Goal: Communication & Community: Answer question/provide support

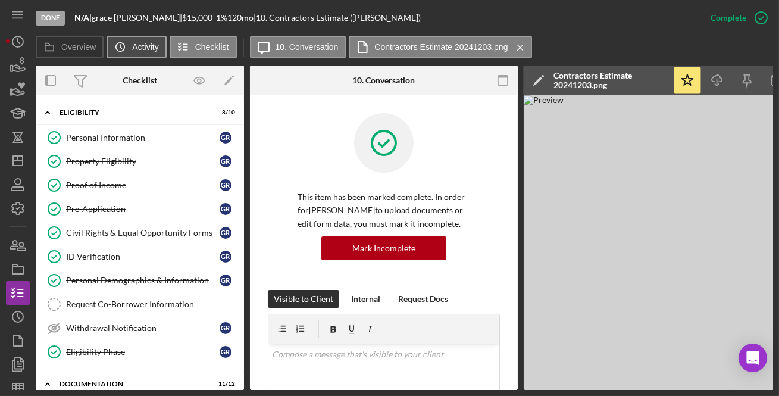
scroll to position [376, 0]
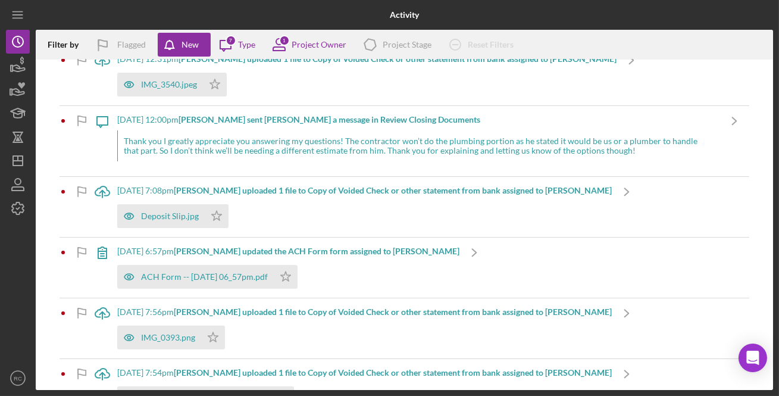
scroll to position [893, 0]
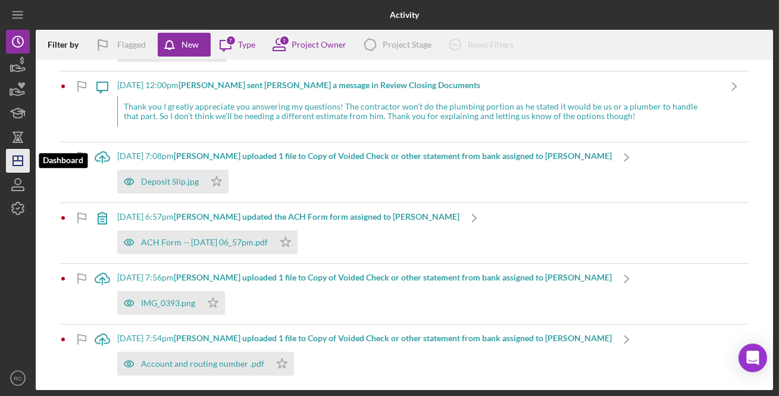
click at [12, 163] on icon "Icon/Dashboard" at bounding box center [18, 161] width 30 height 30
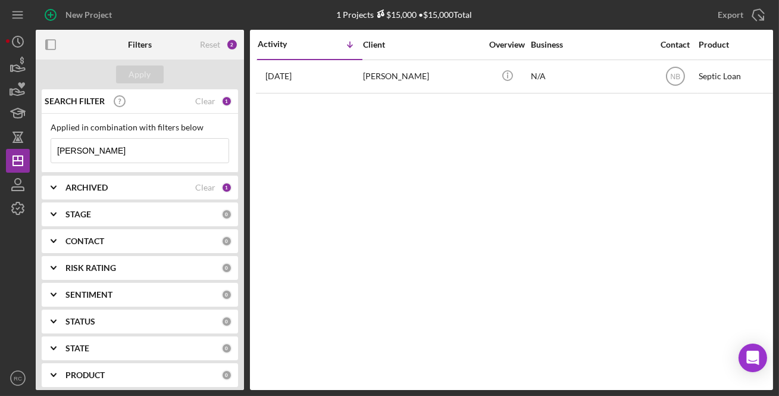
click at [154, 150] on input "[PERSON_NAME]" at bounding box center [139, 151] width 177 height 24
type input "m"
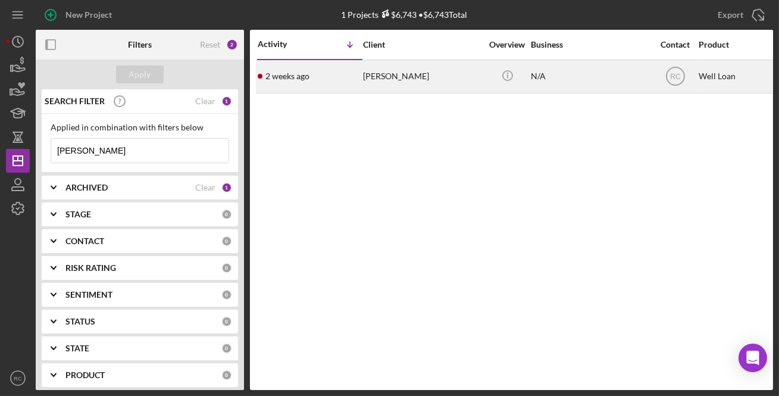
type input "[PERSON_NAME]"
click at [402, 86] on div "[PERSON_NAME]" at bounding box center [422, 77] width 119 height 32
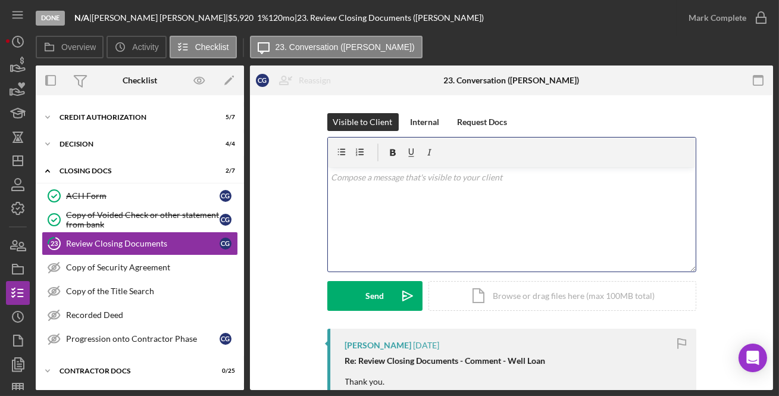
click at [404, 203] on div "v Color teal Color pink Remove color Add row above Add row below Add column bef…" at bounding box center [512, 219] width 368 height 104
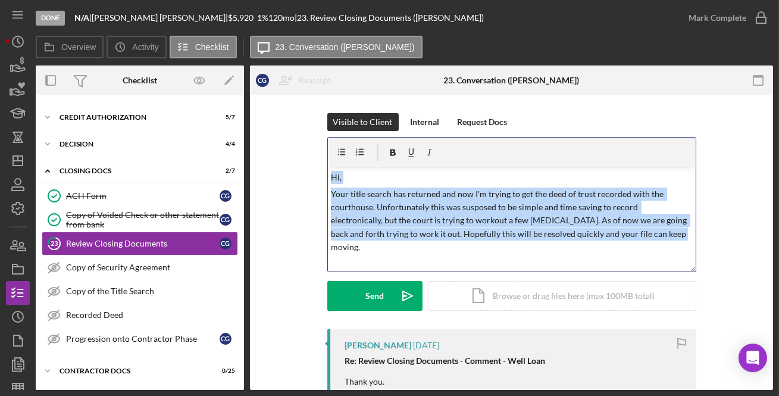
drag, startPoint x: 632, startPoint y: 232, endPoint x: 321, endPoint y: 180, distance: 315.7
click at [321, 180] on div "Visible to Client Internal Request Docs v Color teal Color pink Remove color Ad…" at bounding box center [512, 221] width 488 height 216
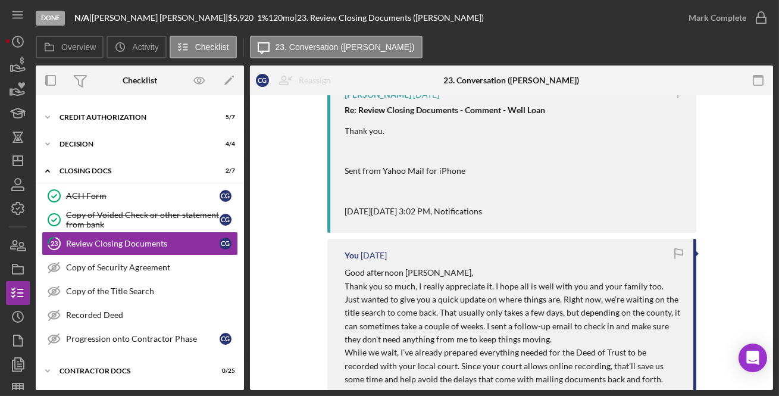
scroll to position [288, 0]
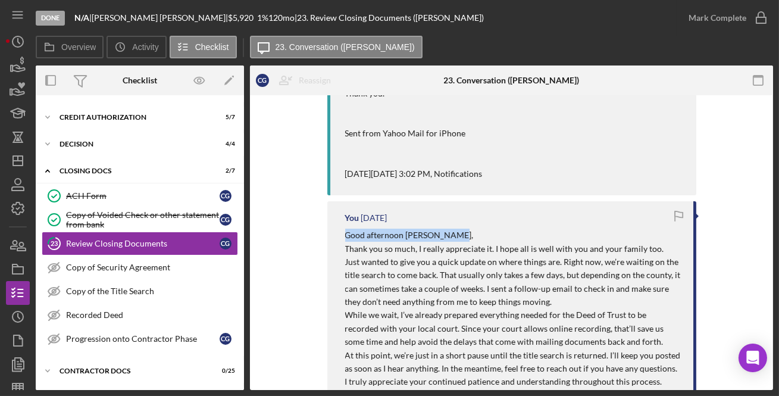
drag, startPoint x: 463, startPoint y: 233, endPoint x: 341, endPoint y: 234, distance: 122.1
click at [341, 234] on div "You [DATE] Good afternoon [PERSON_NAME], Thank you so much, I really appreciate…" at bounding box center [512, 302] width 369 height 202
copy p "Good afternoon [PERSON_NAME],"
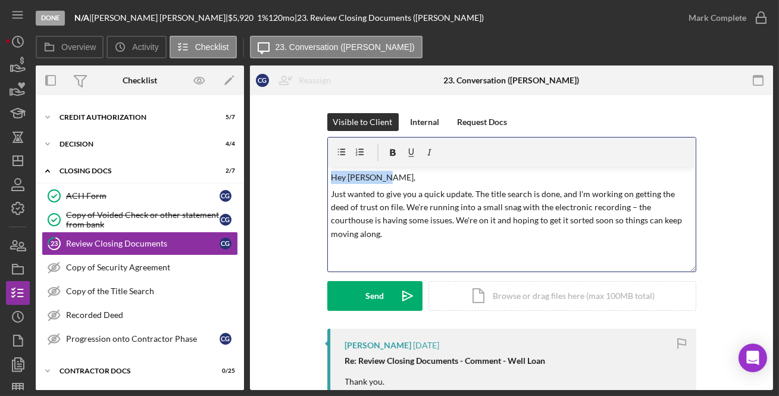
drag, startPoint x: 395, startPoint y: 180, endPoint x: 332, endPoint y: 177, distance: 63.2
click at [332, 177] on p "Hey [PERSON_NAME]," at bounding box center [511, 177] width 361 height 13
drag, startPoint x: 445, startPoint y: 177, endPoint x: 332, endPoint y: 180, distance: 113.2
click at [332, 180] on p "Good afternoon [PERSON_NAME]," at bounding box center [511, 177] width 361 height 13
drag, startPoint x: 439, startPoint y: 179, endPoint x: 304, endPoint y: 177, distance: 135.2
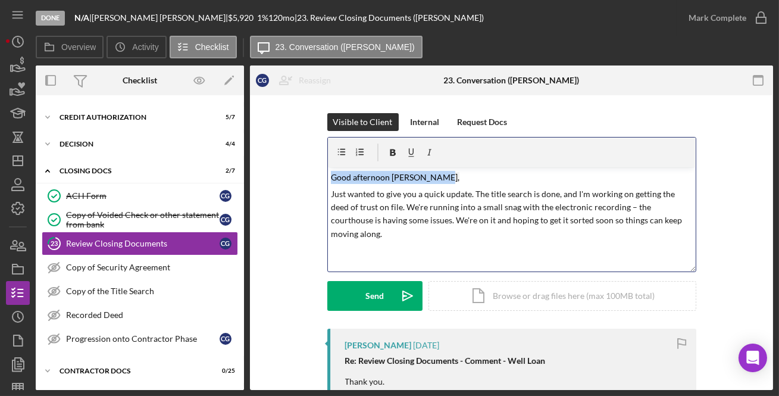
click at [304, 177] on div "Visible to Client Internal Request Docs v Color teal Color pink Remove color Ad…" at bounding box center [512, 221] width 488 height 216
copy mark "Good afternoon [PERSON_NAME],"
click at [482, 168] on div "v Color teal Color pink Remove color Add row above Add row below Add column bef…" at bounding box center [512, 219] width 368 height 104
drag, startPoint x: 482, startPoint y: 171, endPoint x: 300, endPoint y: 173, distance: 181.6
click at [300, 173] on div "Visible to Client Internal Request Docs v Color teal Color pink Remove color Ad…" at bounding box center [512, 221] width 488 height 216
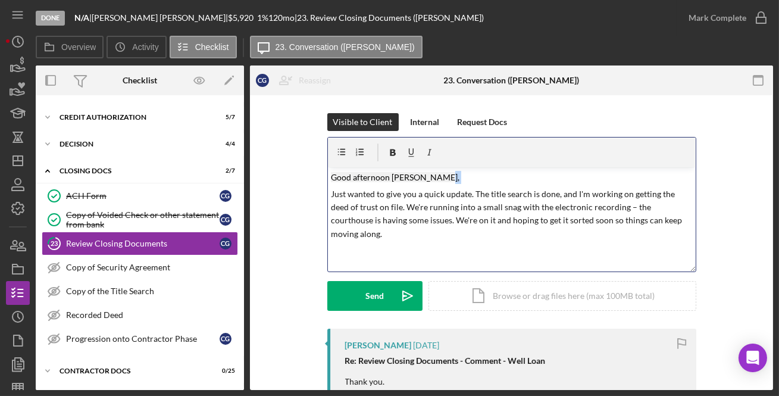
drag, startPoint x: 463, startPoint y: 175, endPoint x: 326, endPoint y: 186, distance: 137.4
click at [328, 186] on div "v Color teal Color pink Remove color Add row above Add row below Add column bef…" at bounding box center [512, 219] width 368 height 104
click at [435, 227] on div "v Color teal Color pink Remove color Add row above Add row below Add column bef…" at bounding box center [512, 219] width 368 height 104
drag, startPoint x: 540, startPoint y: 220, endPoint x: 502, endPoint y: 226, distance: 38.7
click at [502, 226] on p "Just wanted to give you a quick update. The title search is done, and I'm worki…" at bounding box center [511, 215] width 361 height 54
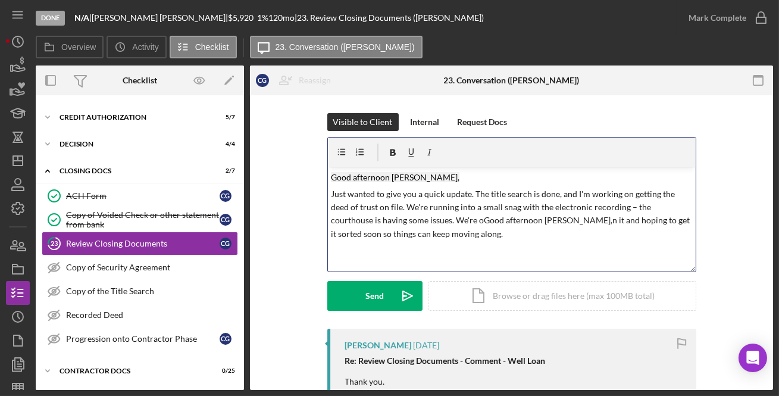
click at [541, 223] on p "Just wanted to give you a quick update. The title search is done, and I'm worki…" at bounding box center [511, 215] width 361 height 54
drag, startPoint x: 541, startPoint y: 223, endPoint x: 437, endPoint y: 224, distance: 103.6
click at [437, 224] on p "Just wanted to give you a quick update. The title search is done, and I'm worki…" at bounding box center [511, 215] width 361 height 54
click at [458, 172] on p "Good afternoon [PERSON_NAME]," at bounding box center [511, 177] width 361 height 13
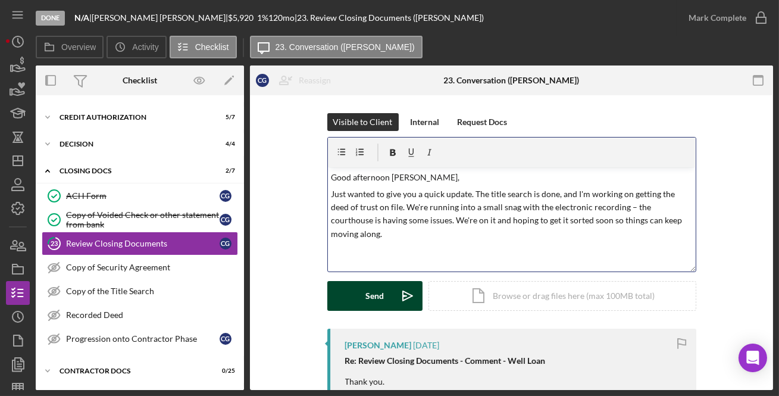
click at [363, 297] on button "Send Icon/icon-invite-send" at bounding box center [375, 296] width 95 height 30
